Goal: Complete application form: Complete application form

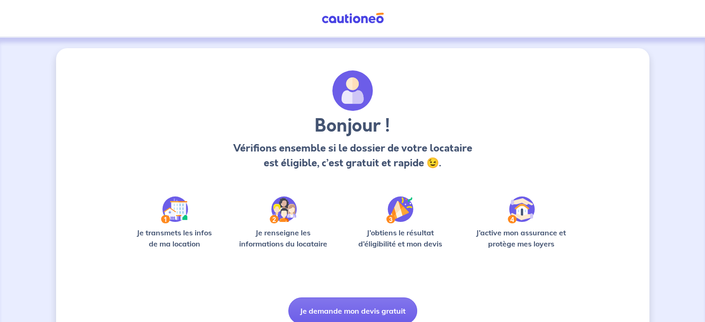
scroll to position [39, 0]
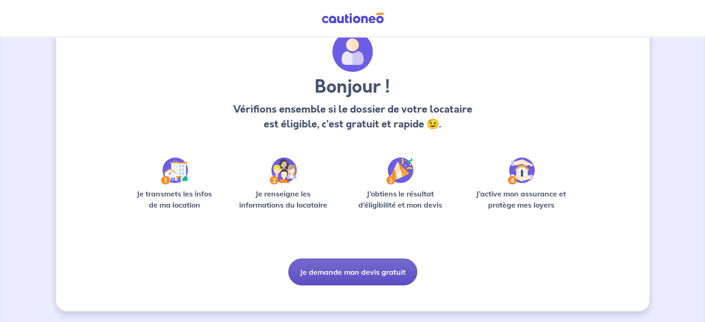
click at [347, 273] on button "Je demande mon devis gratuit" at bounding box center [352, 272] width 129 height 27
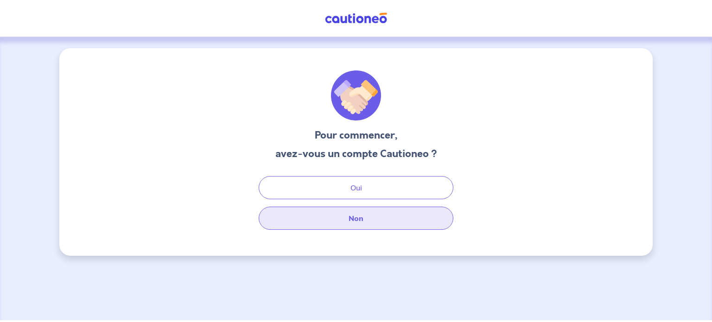
click at [347, 226] on button "Non" at bounding box center [356, 218] width 195 height 23
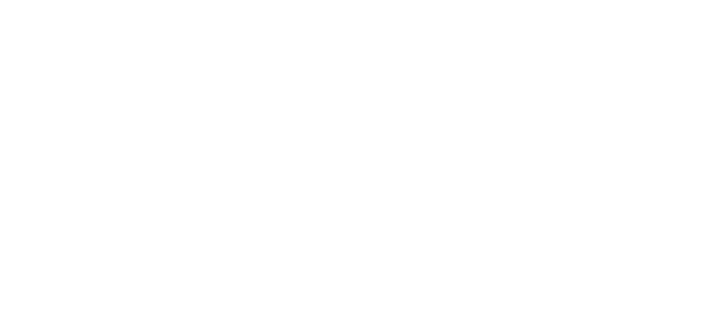
select select "FR"
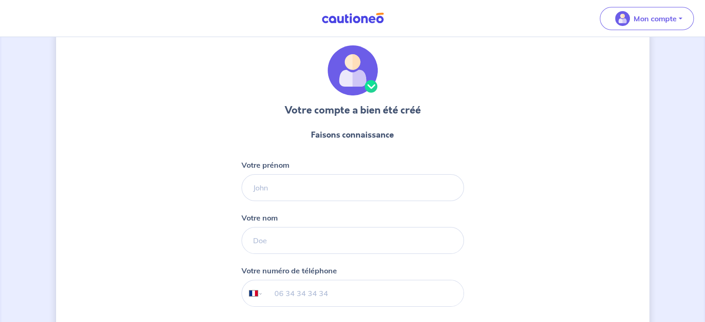
scroll to position [21, 0]
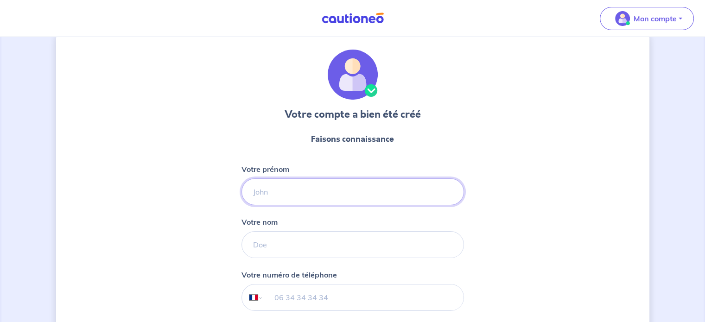
click at [322, 192] on input "Votre prénom" at bounding box center [352, 191] width 222 height 27
type input "[PERSON_NAME]"
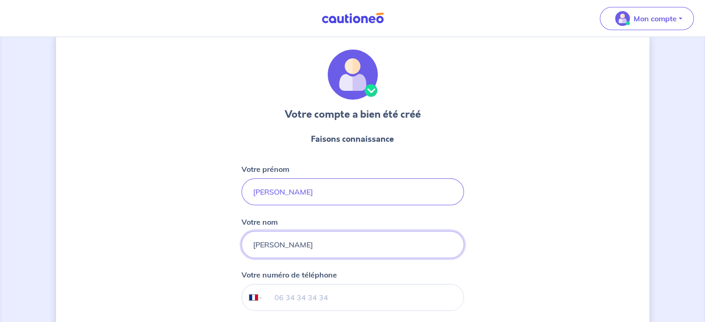
type input "[PERSON_NAME]"
click at [309, 290] on input "tel" at bounding box center [363, 297] width 200 height 26
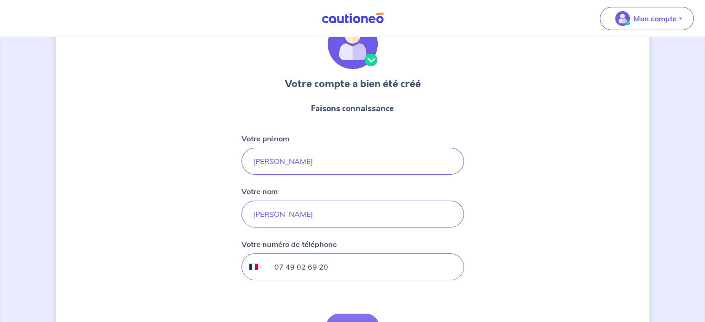
scroll to position [114, 0]
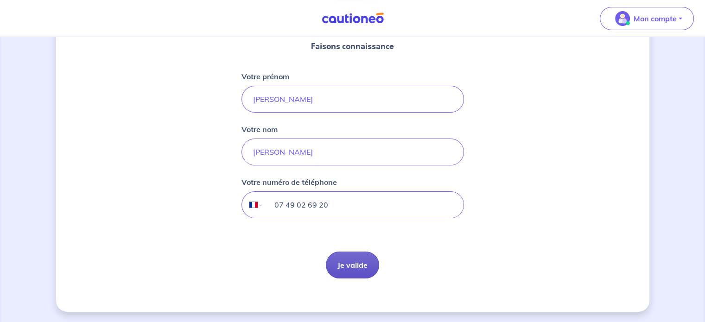
type input "07 49 02 69 20"
click at [358, 258] on button "Je valide" at bounding box center [352, 265] width 53 height 27
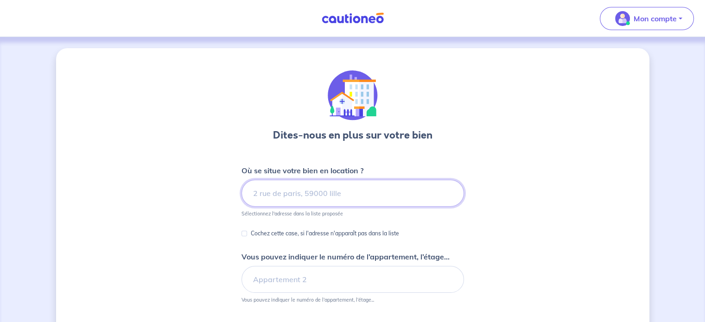
click at [369, 192] on input at bounding box center [352, 193] width 222 height 27
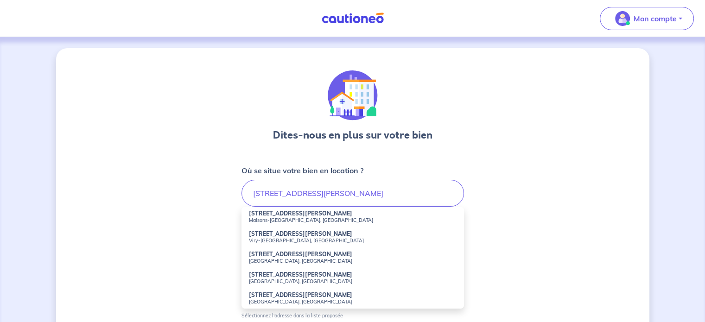
click at [328, 214] on strong "[STREET_ADDRESS][PERSON_NAME]" at bounding box center [300, 213] width 103 height 7
type input "[STREET_ADDRESS][PERSON_NAME]"
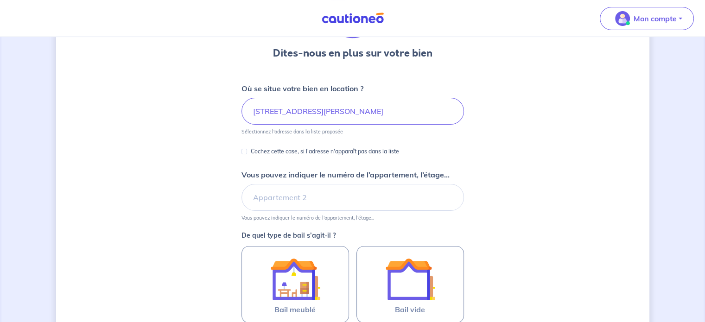
scroll to position [93, 0]
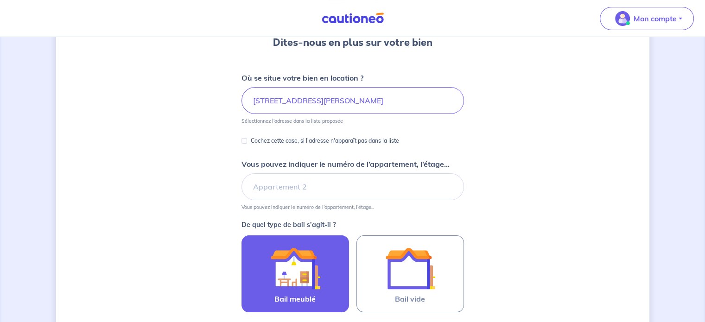
click at [290, 274] on img at bounding box center [295, 268] width 50 height 50
click at [0, 0] on input "Bail meublé" at bounding box center [0, 0] width 0 height 0
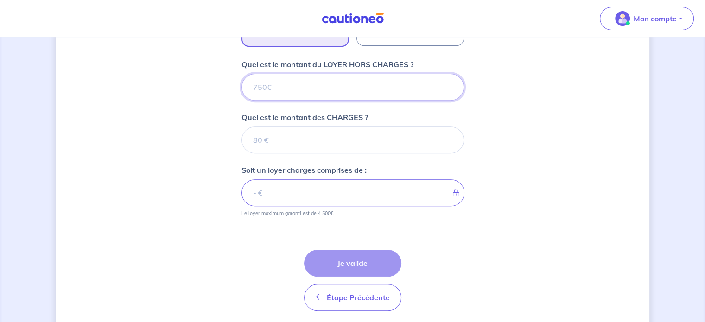
scroll to position [360, 0]
click at [278, 139] on input "Quel est le montant des CHARGES ?" at bounding box center [352, 139] width 222 height 27
type input "13"
type input "130"
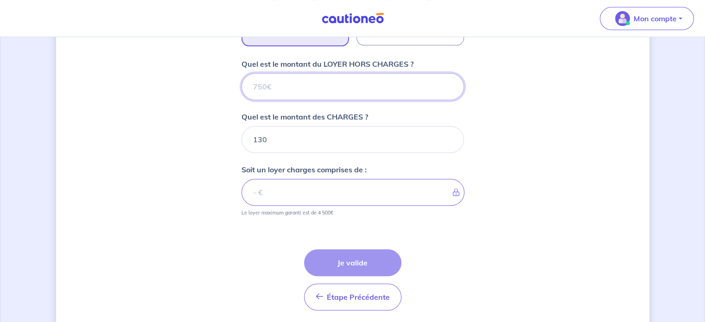
click at [327, 84] on input "Quel est le montant du LOYER HORS CHARGES ?" at bounding box center [352, 86] width 222 height 27
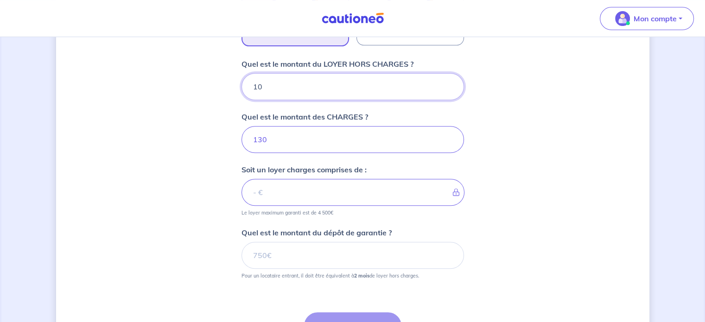
type input "105"
type input "131"
type input "1050"
type input "1180"
type input "1050"
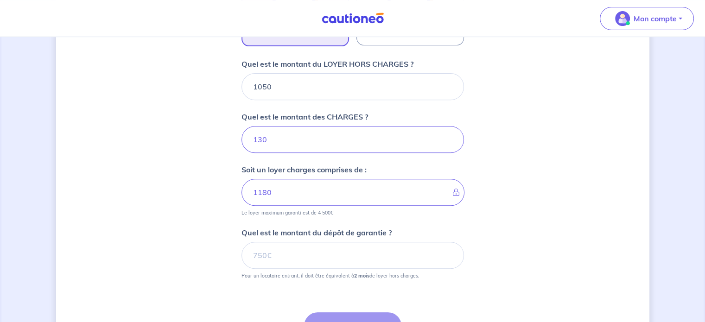
click at [566, 225] on div "Dites-nous en plus sur votre bien Où se situe votre bien en location ? [STREET_…" at bounding box center [352, 48] width 593 height 718
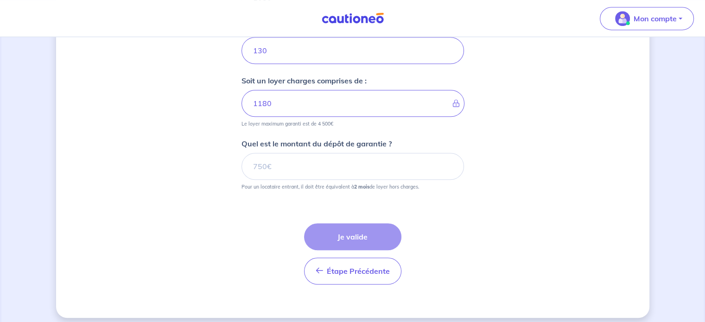
scroll to position [454, 0]
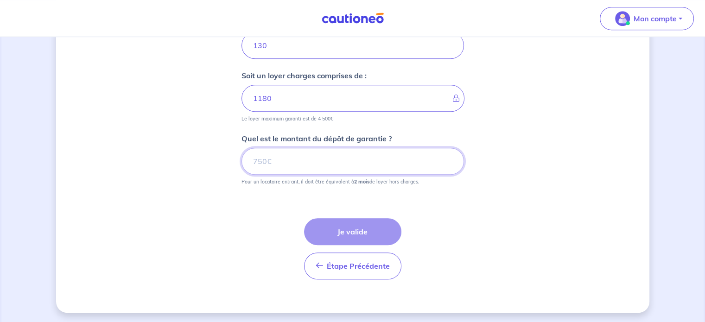
click at [289, 163] on input "Quel est le montant du dépôt de garantie ?" at bounding box center [352, 161] width 222 height 27
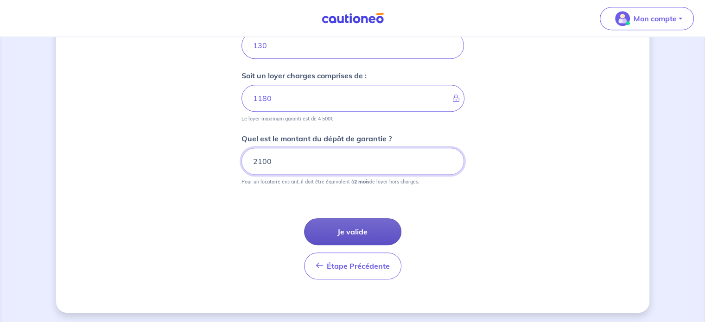
type input "2100"
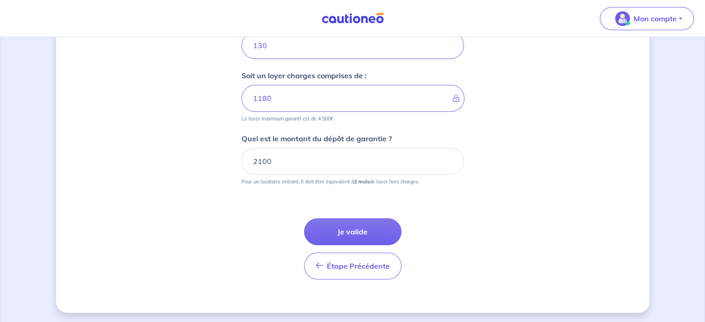
drag, startPoint x: 373, startPoint y: 225, endPoint x: 367, endPoint y: 227, distance: 6.3
click at [367, 226] on button "Je valide" at bounding box center [352, 231] width 97 height 27
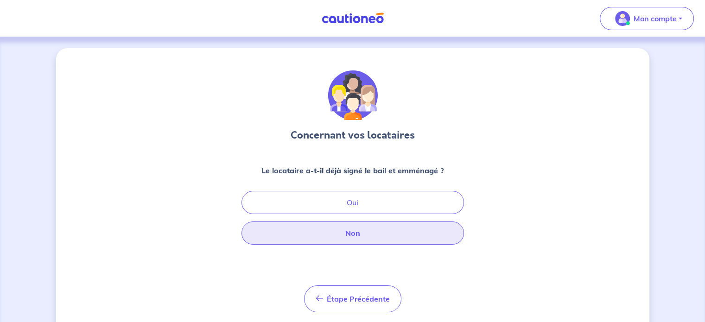
click at [365, 236] on button "Non" at bounding box center [352, 232] width 222 height 23
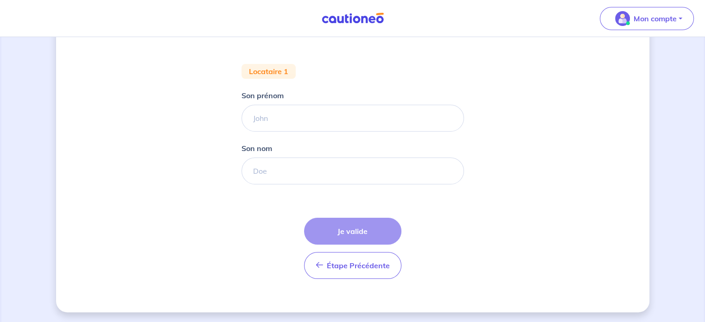
scroll to position [161, 0]
click at [294, 118] on input "Son prénom" at bounding box center [352, 117] width 222 height 27
type input "A"
type input "[PERSON_NAME]"
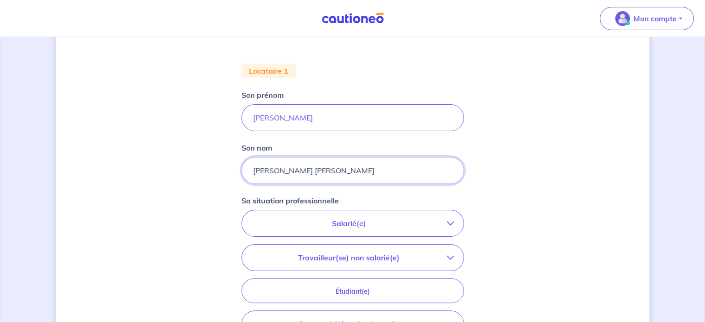
type input "[PERSON_NAME] [PERSON_NAME]"
click at [362, 261] on p "Travailleur(se) non salarié(e)" at bounding box center [349, 257] width 196 height 11
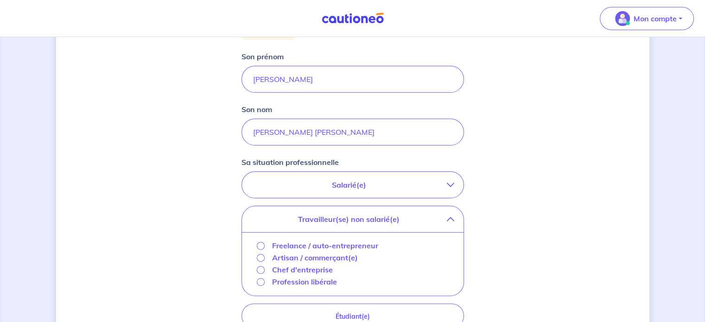
scroll to position [253, 0]
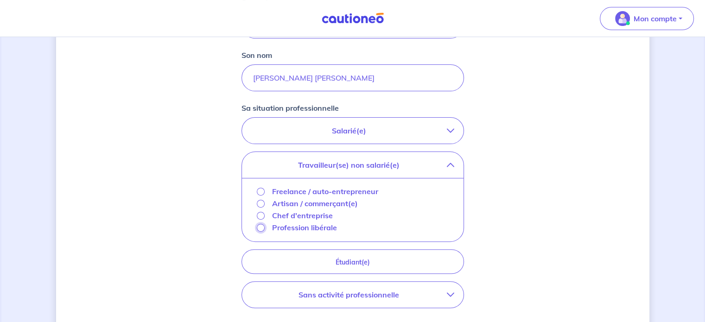
click at [260, 229] on input "Profession libérale" at bounding box center [261, 228] width 8 height 8
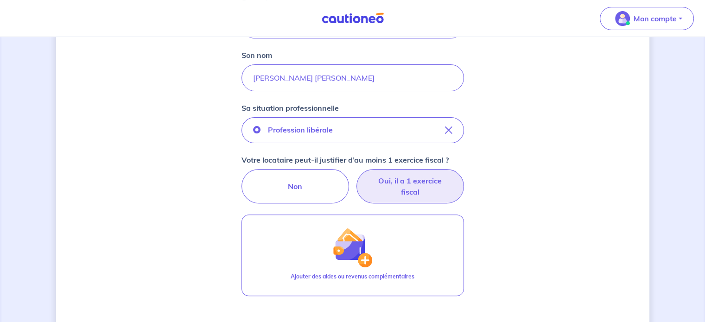
click at [433, 187] on label "Oui, il a 1 exercice fiscal" at bounding box center [409, 186] width 107 height 34
click at [355, 175] on input "Oui, il a 1 exercice fiscal" at bounding box center [352, 172] width 6 height 6
radio input "true"
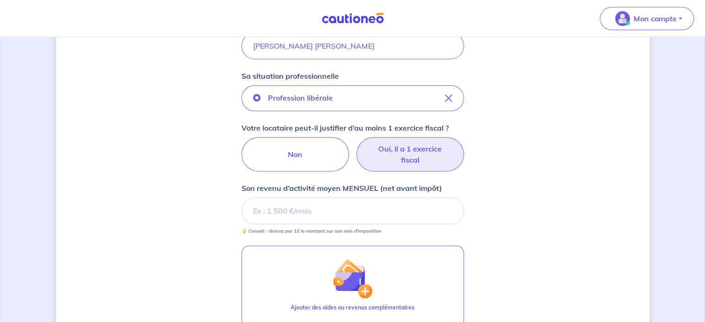
scroll to position [300, 0]
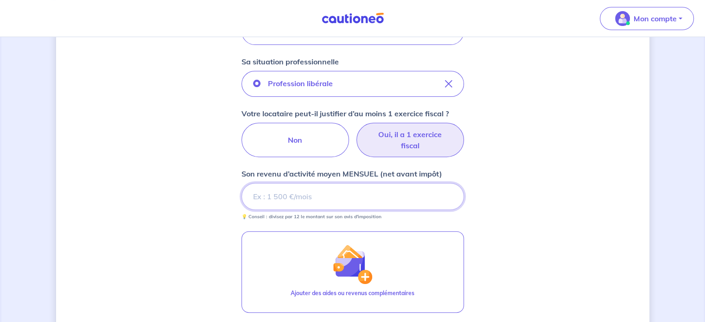
click at [278, 202] on input "Son revenu d’activité moyen MENSUEL (net avant impôt)" at bounding box center [352, 196] width 222 height 27
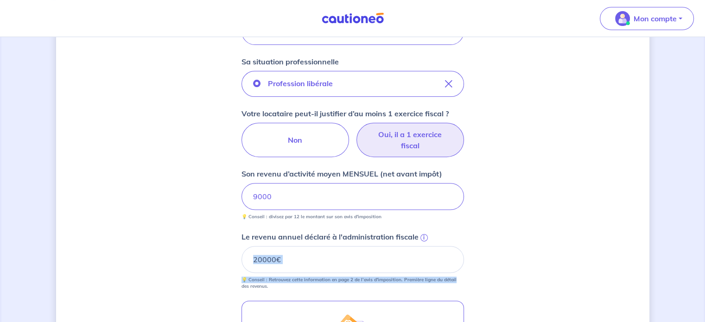
drag, startPoint x: 663, startPoint y: 274, endPoint x: 627, endPoint y: 256, distance: 40.4
click at [630, 258] on div "Concernant vos locataires 💡 Pour info : nous acceptons les personnes seules, le…" at bounding box center [352, 134] width 705 height 795
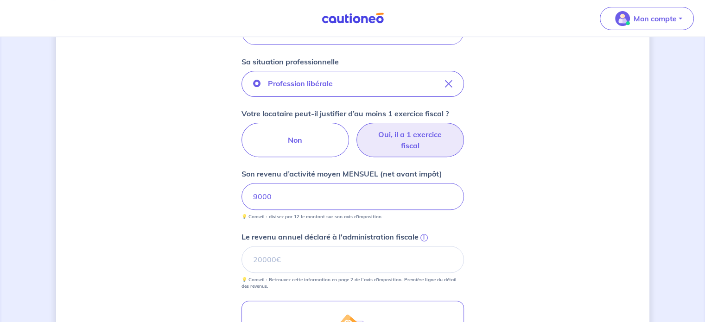
click at [569, 183] on div "Concernant vos locataires 💡 Pour info : nous acceptons les personnes seules, le…" at bounding box center [352, 134] width 593 height 773
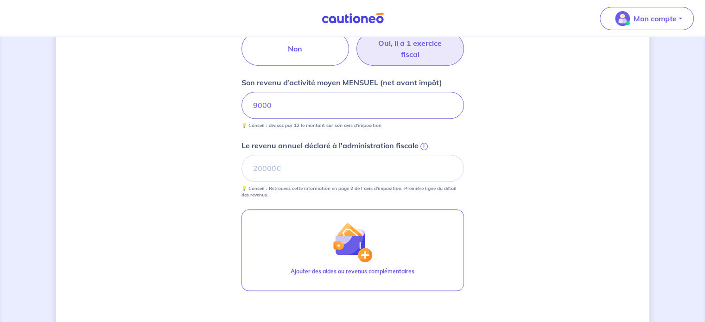
scroll to position [392, 0]
click at [298, 163] on input "Le revenu annuel déclaré à l'administration fiscale i" at bounding box center [352, 166] width 222 height 27
click at [283, 174] on input "Le revenu annuel déclaré à l'administration fiscale i" at bounding box center [352, 166] width 222 height 27
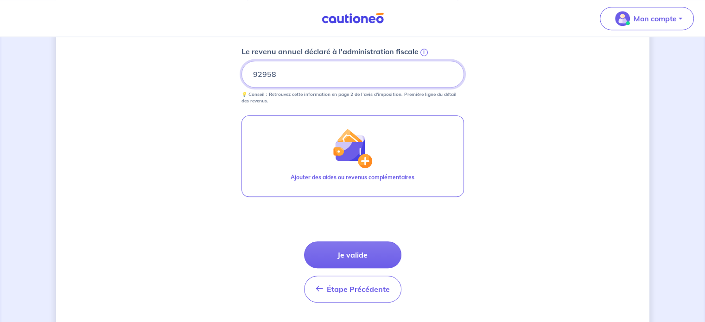
scroll to position [508, 0]
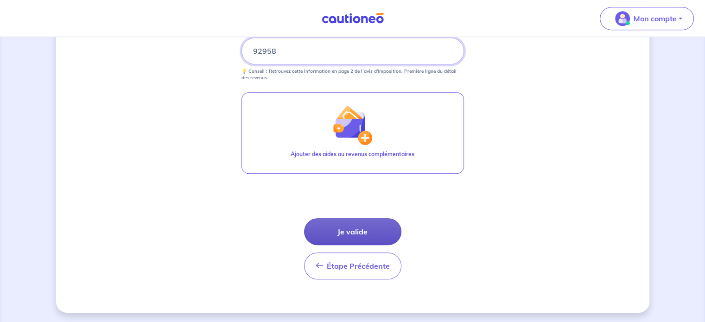
type input "92958"
click at [355, 225] on button "Je valide" at bounding box center [352, 231] width 97 height 27
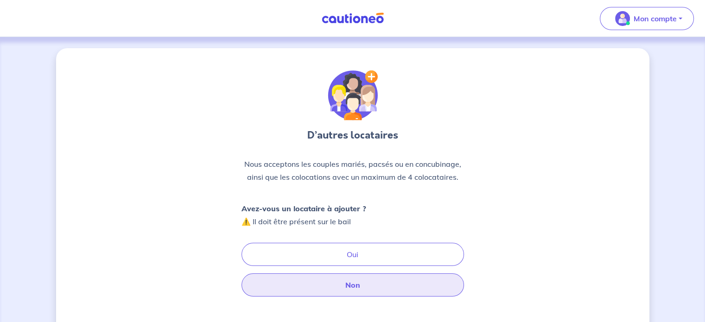
click at [357, 291] on button "Non" at bounding box center [352, 284] width 222 height 23
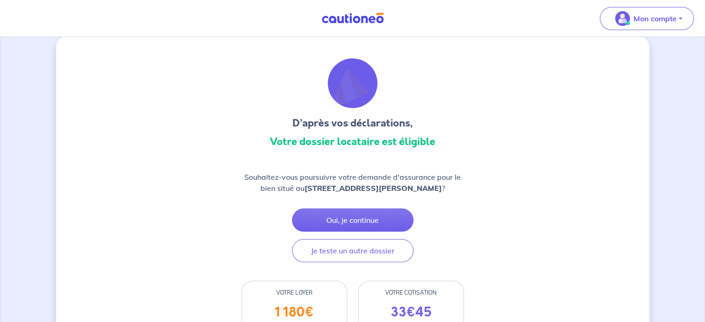
scroll to position [93, 0]
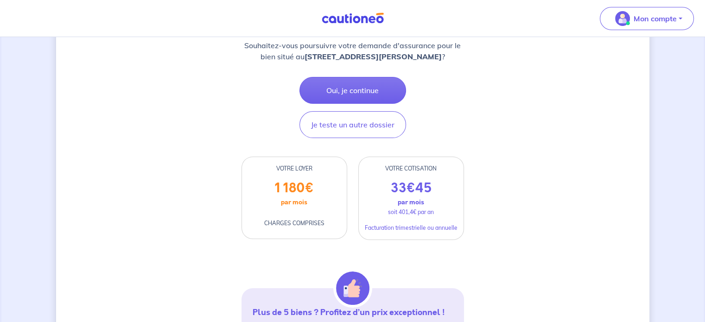
scroll to position [46, 0]
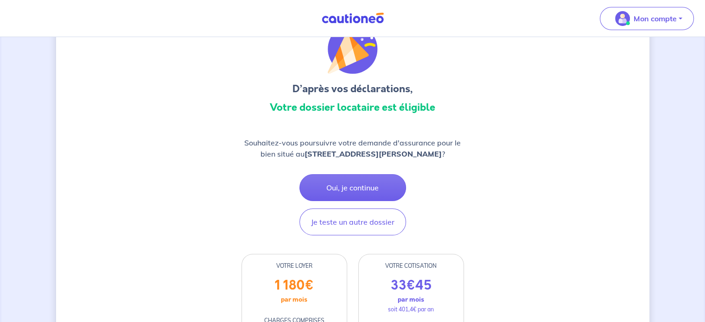
click at [378, 111] on h3 "Votre dossier locataire est éligible" at bounding box center [352, 107] width 222 height 15
click at [443, 159] on p "Souhaitez-vous poursuivre votre demande d'assurance pour le bien situé au 56 Av…" at bounding box center [352, 148] width 222 height 22
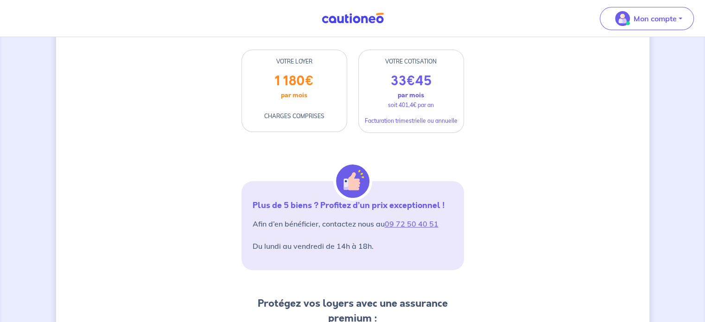
scroll to position [249, 0]
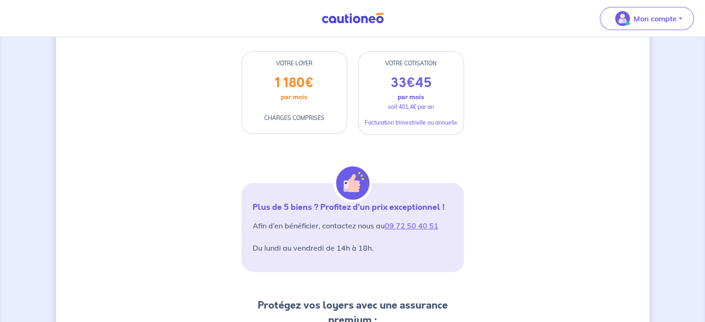
click at [422, 126] on div "33 € 45 par mois soit 401,4€ par an Facturation trimestrielle ou annuelle" at bounding box center [411, 104] width 105 height 59
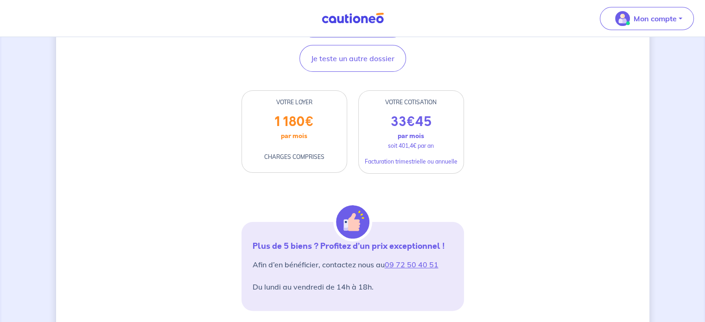
scroll to position [156, 0]
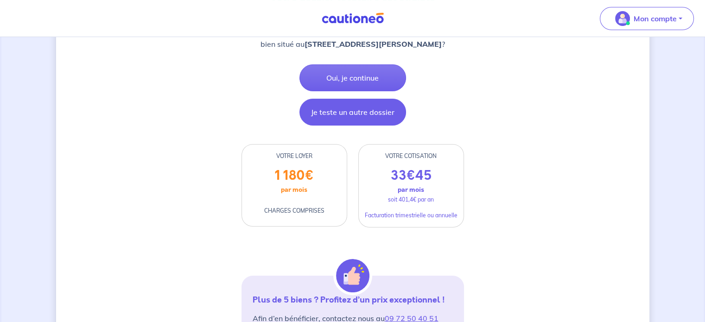
click at [338, 126] on button "Je teste un autre dossier" at bounding box center [352, 112] width 107 height 27
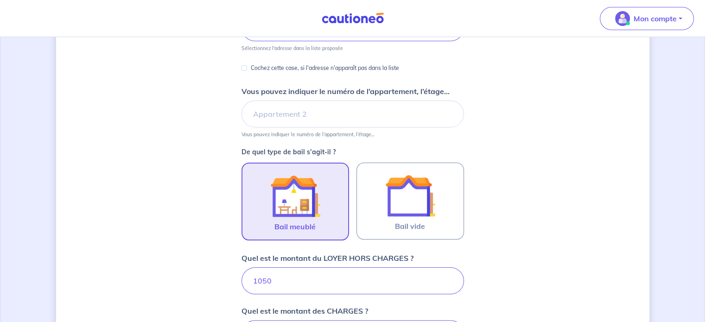
scroll to position [6, 0]
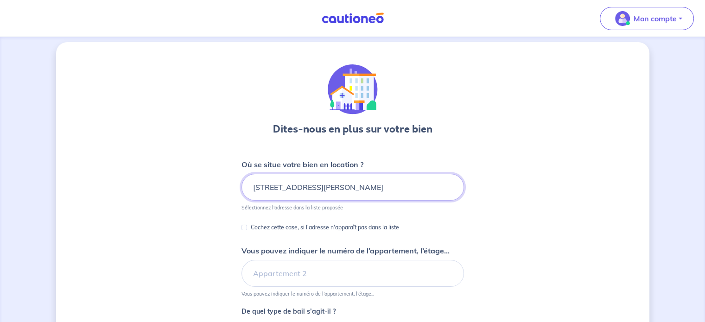
click at [397, 183] on input "[STREET_ADDRESS][PERSON_NAME]" at bounding box center [352, 187] width 222 height 27
click at [408, 185] on input "[STREET_ADDRESS][PERSON_NAME]" at bounding box center [352, 187] width 222 height 27
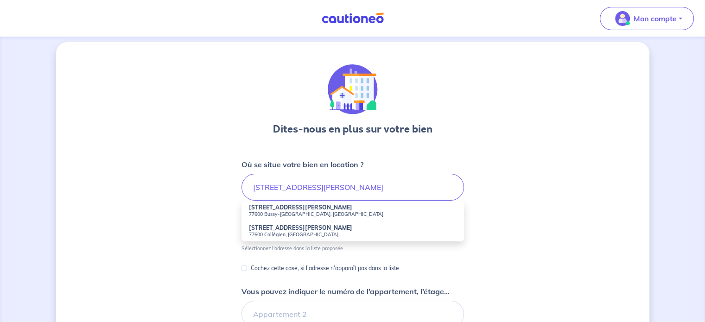
click at [288, 216] on small "77600 Bussy-Saint-Georges, France" at bounding box center [353, 214] width 208 height 6
type input "56 Avenue du Général de Gaulle, 77600 Bussy-Saint-Georges, France"
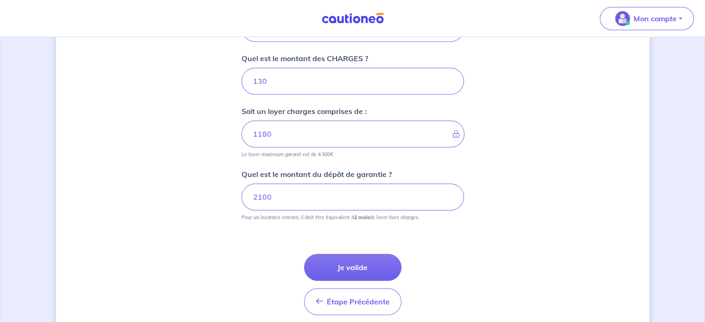
scroll to position [454, 0]
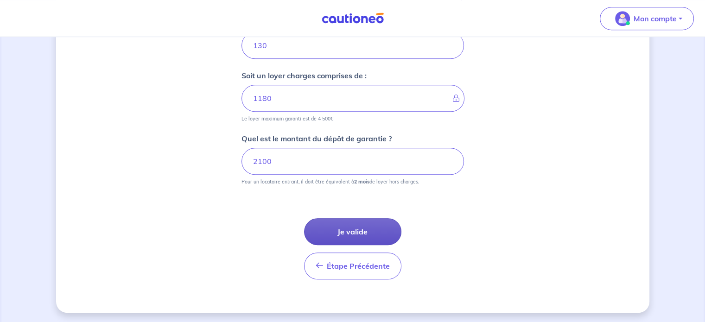
click at [334, 233] on button "Je valide" at bounding box center [352, 231] width 97 height 27
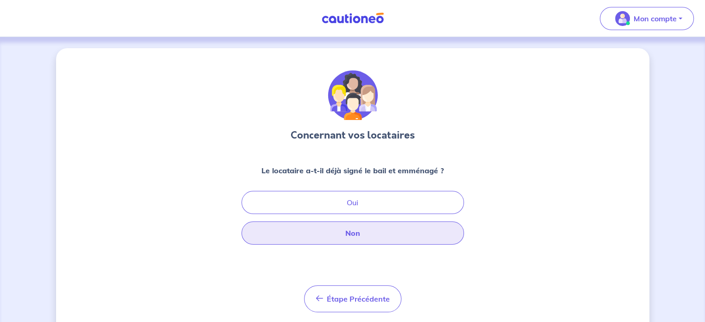
click at [372, 232] on button "Non" at bounding box center [352, 232] width 222 height 23
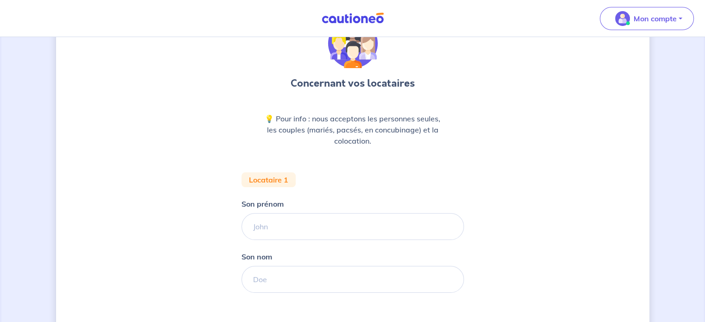
scroll to position [139, 0]
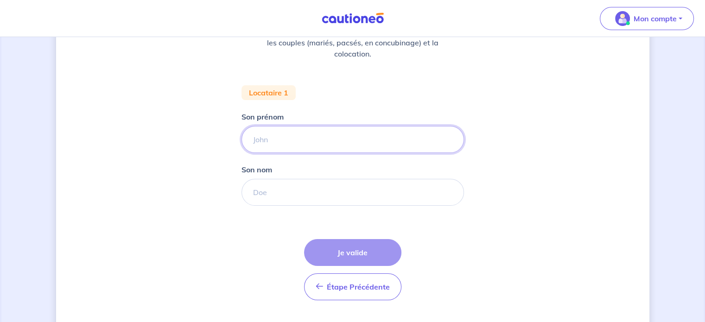
click at [302, 140] on input "Son prénom" at bounding box center [352, 139] width 222 height 27
type input "[PERSON_NAME]"
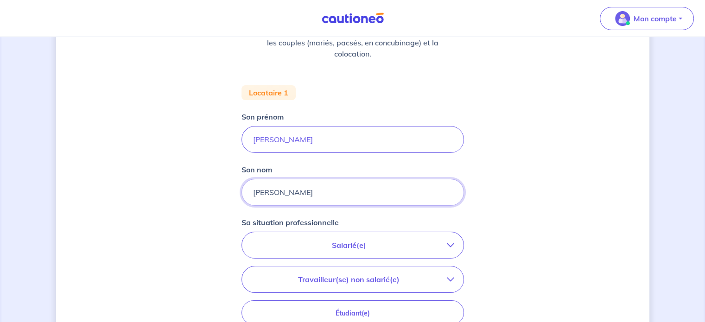
type input "PEREIRA GONCALVES"
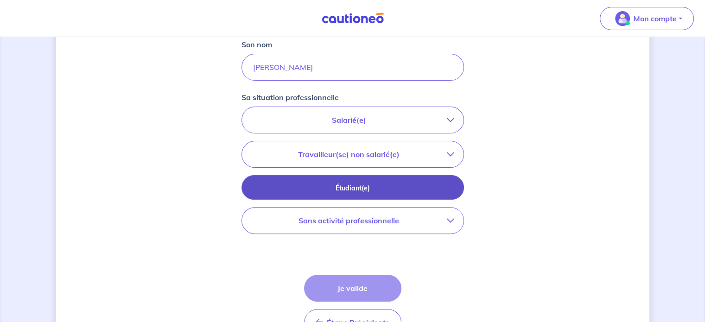
scroll to position [278, 0]
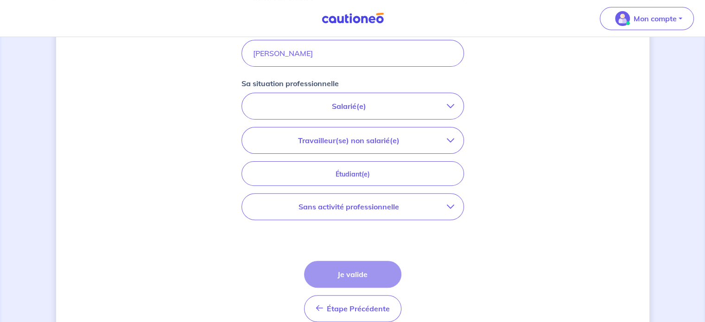
click at [365, 145] on p "Travailleur(se) non salarié(e)" at bounding box center [349, 140] width 196 height 11
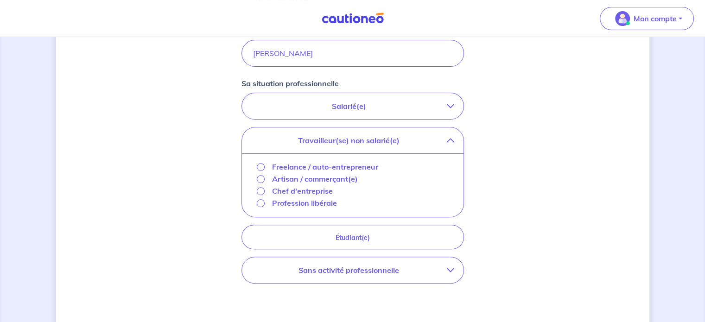
click at [306, 203] on p "Profession libérale" at bounding box center [304, 202] width 65 height 11
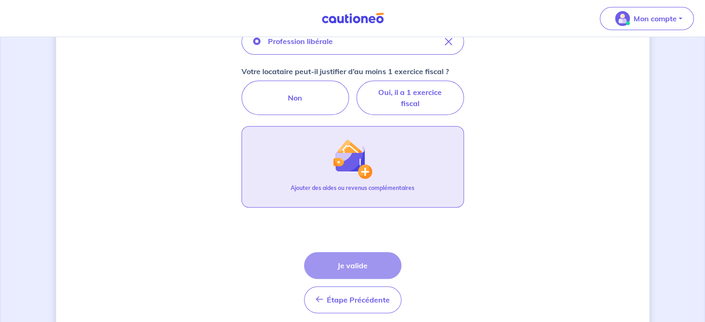
scroll to position [371, 0]
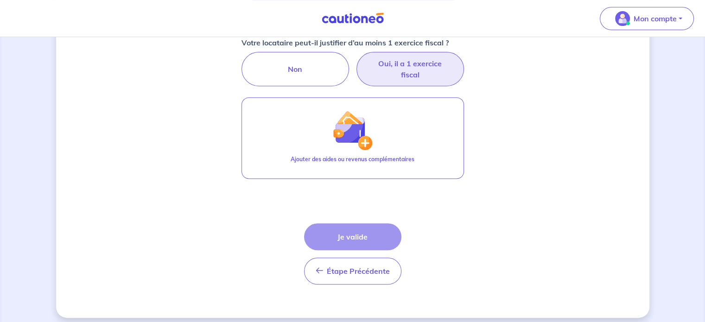
click at [405, 63] on label "Oui, il a 1 exercice fiscal" at bounding box center [409, 69] width 107 height 34
click at [355, 58] on input "Oui, il a 1 exercice fiscal" at bounding box center [352, 55] width 6 height 6
radio input "true"
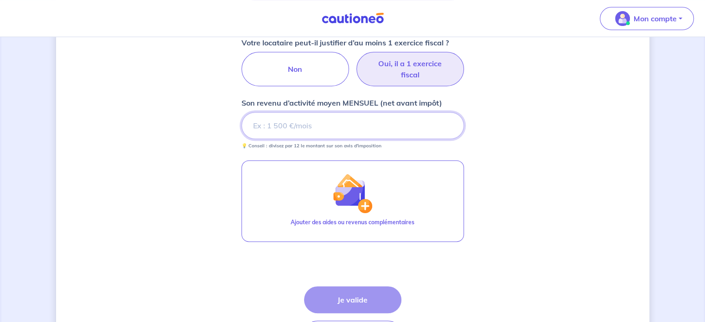
click at [323, 128] on input "Son revenu d’activité moyen MENSUEL (net avant impôt)" at bounding box center [352, 125] width 222 height 27
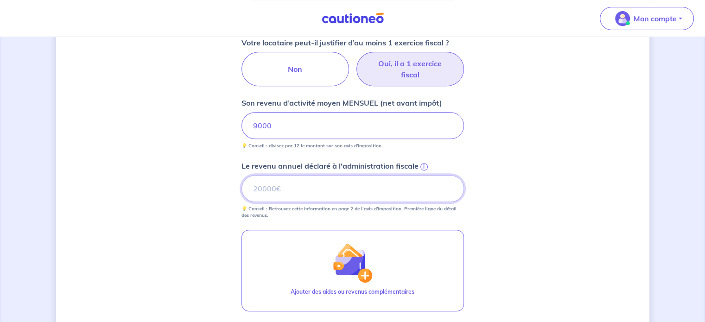
click at [347, 194] on input "Le revenu annuel déclaré à l'administration fiscale i" at bounding box center [352, 188] width 222 height 27
type input "92000"
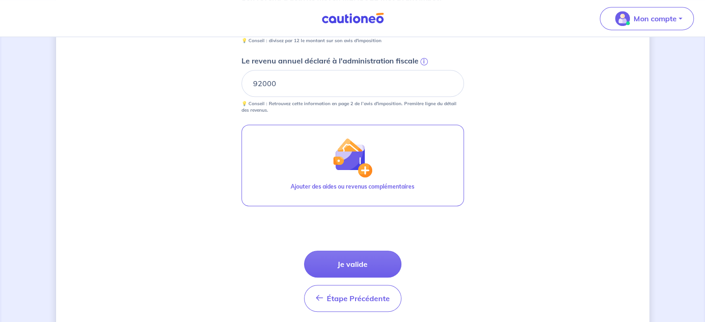
scroll to position [508, 0]
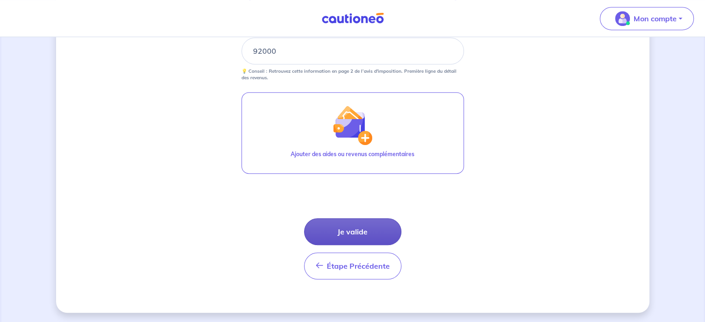
click at [361, 232] on button "Je valide" at bounding box center [352, 231] width 97 height 27
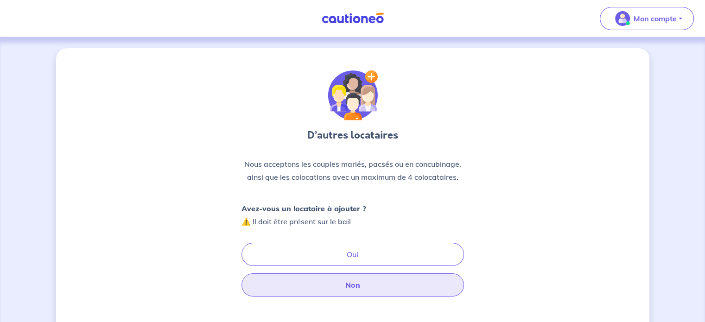
click at [358, 286] on button "Non" at bounding box center [352, 284] width 222 height 23
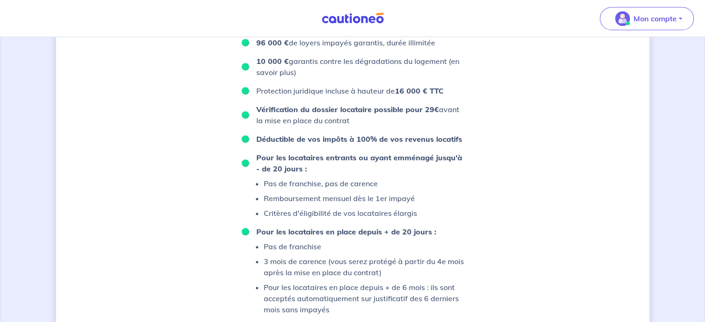
scroll to position [556, 0]
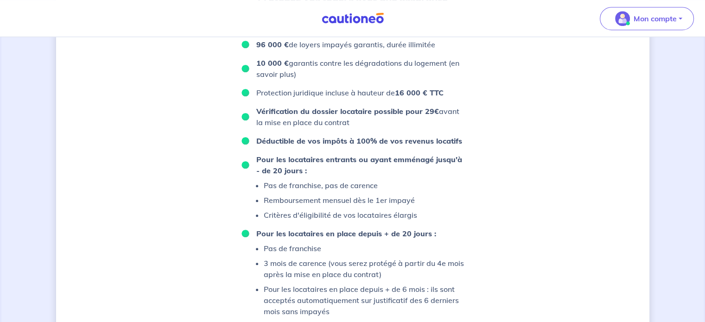
drag, startPoint x: 457, startPoint y: 91, endPoint x: 464, endPoint y: 94, distance: 7.7
click at [460, 92] on ul "96 000 € de loyers impayés garantis, durée illimitée 10 000 € garantis contre l…" at bounding box center [352, 178] width 222 height 278
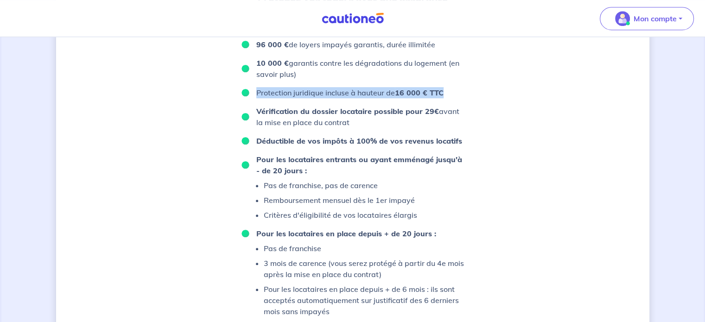
drag, startPoint x: 465, startPoint y: 101, endPoint x: 469, endPoint y: 111, distance: 11.0
